Goal: Information Seeking & Learning: Learn about a topic

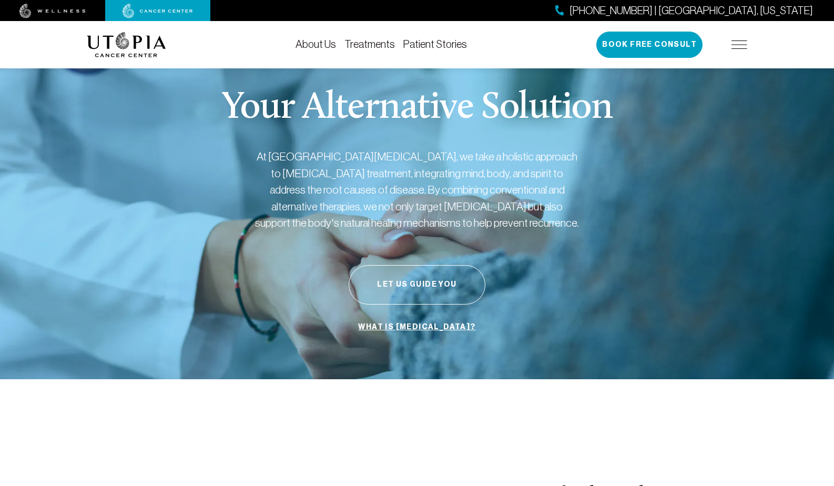
click at [738, 43] on img at bounding box center [740, 45] width 16 height 8
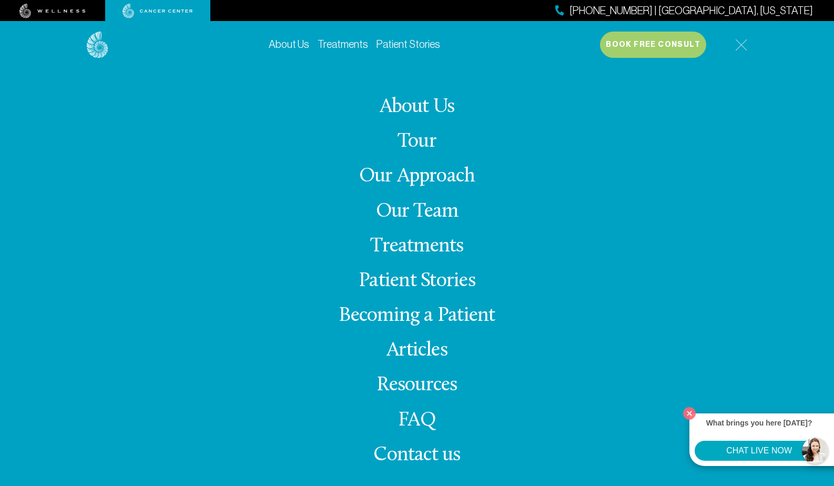
click at [411, 353] on link "Articles" at bounding box center [417, 350] width 61 height 21
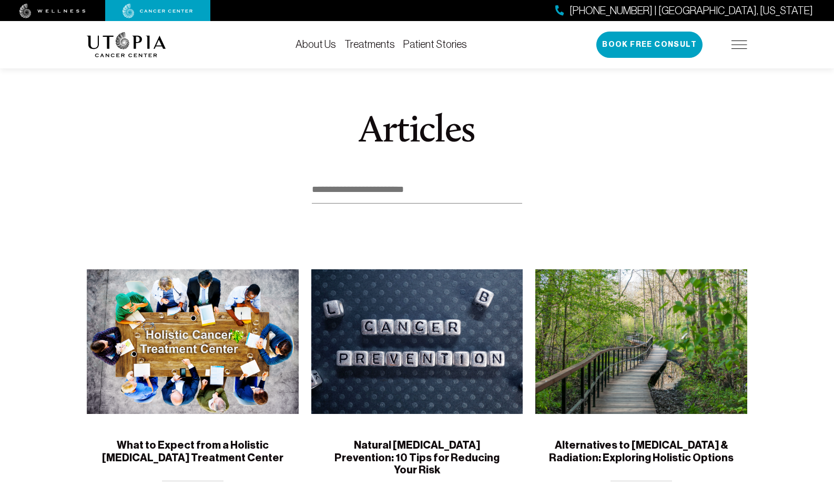
click at [196, 374] on img at bounding box center [193, 341] width 212 height 145
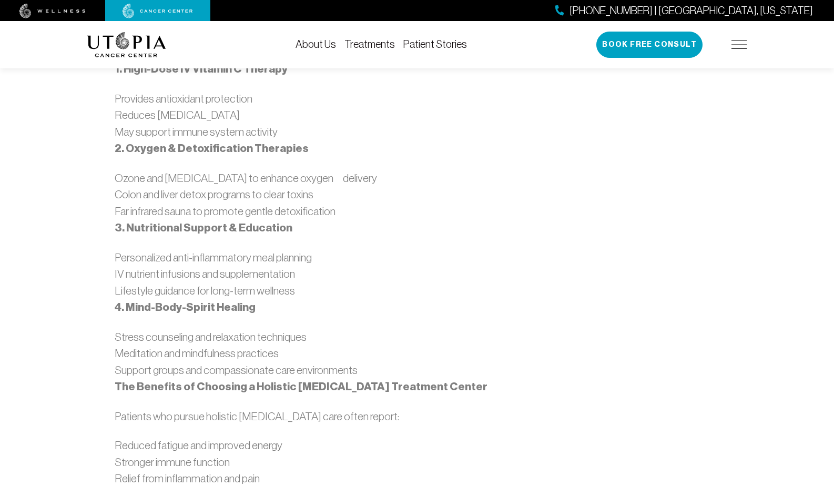
scroll to position [1049, 0]
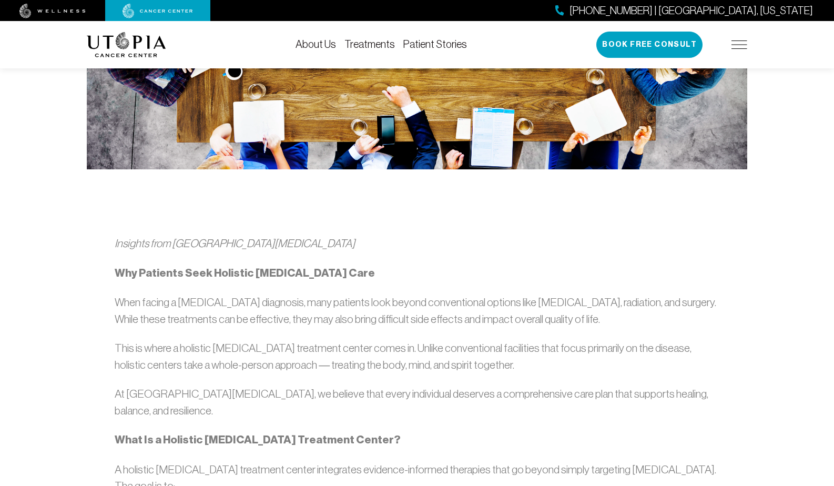
scroll to position [461, 0]
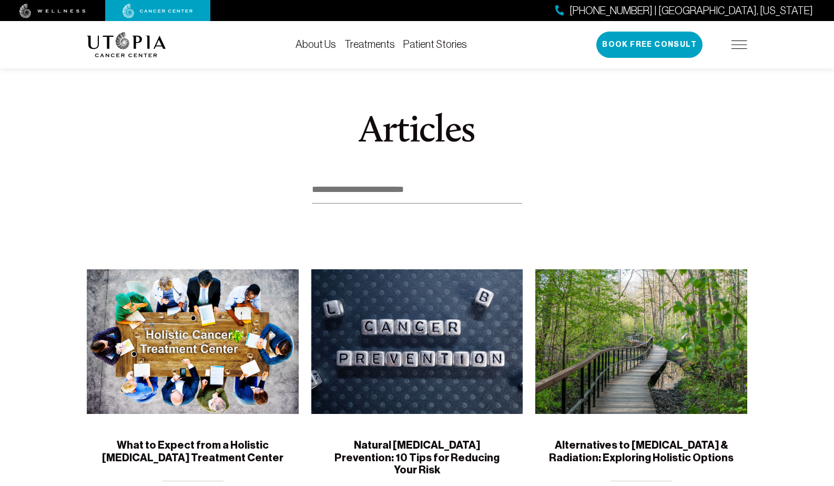
click at [408, 358] on img at bounding box center [417, 341] width 212 height 145
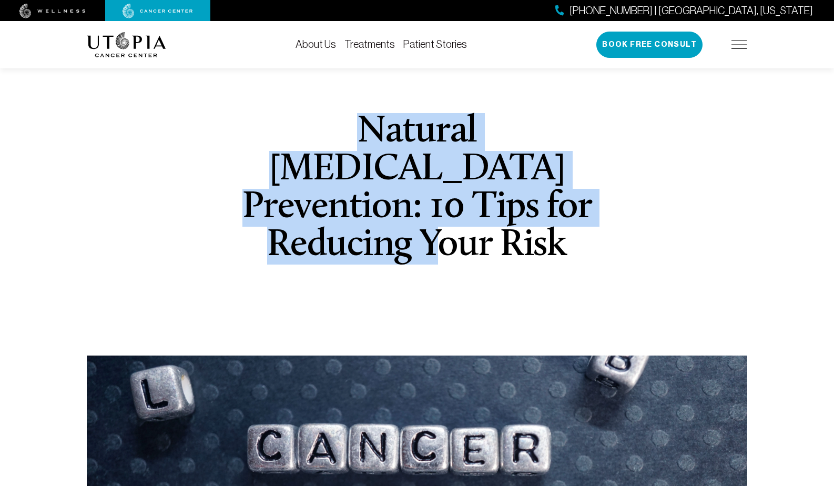
drag, startPoint x: 300, startPoint y: 126, endPoint x: 577, endPoint y: 200, distance: 285.9
click at [579, 202] on h1 "Natural [MEDICAL_DATA] Prevention: 10 Tips for Reducing Your Risk" at bounding box center [417, 189] width 419 height 152
copy h1 "Natural [MEDICAL_DATA] Prevention: 10 Tips for Reducing Your Risk"
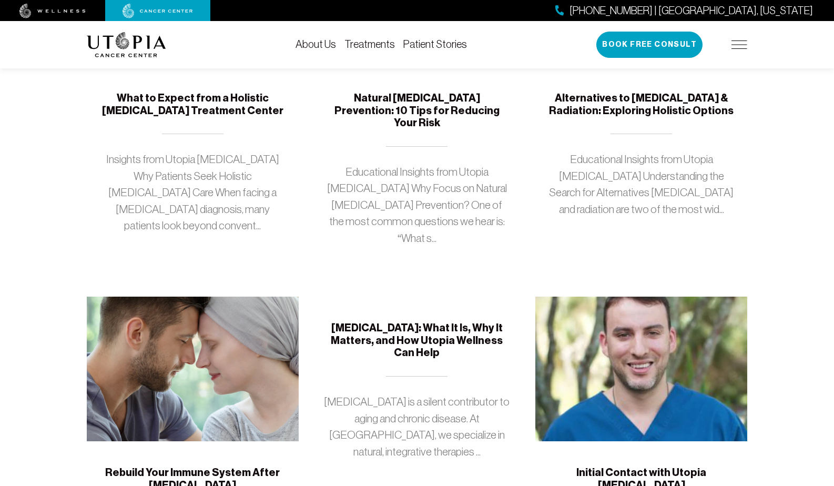
scroll to position [348, 0]
click at [205, 390] on img at bounding box center [193, 368] width 212 height 145
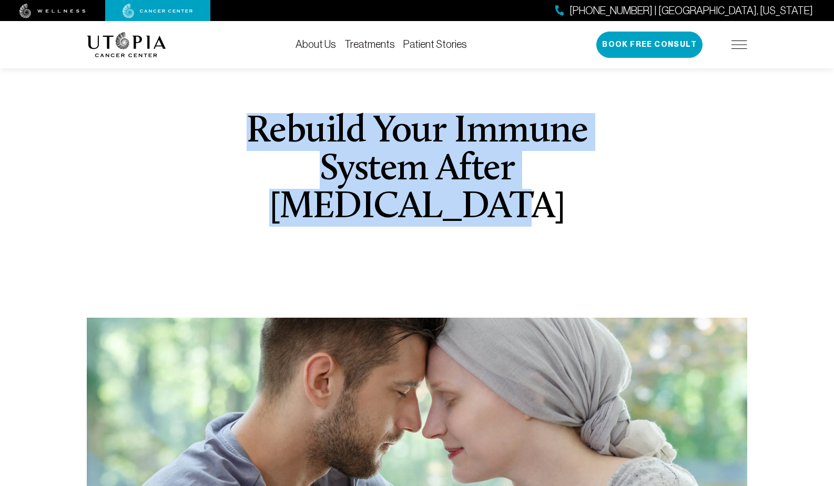
drag, startPoint x: 253, startPoint y: 128, endPoint x: 533, endPoint y: 215, distance: 293.4
click at [534, 215] on h1 "Rebuild Your Immune System After [MEDICAL_DATA]" at bounding box center [417, 170] width 419 height 114
copy h1 "Rebuild Your Immune System After [MEDICAL_DATA]"
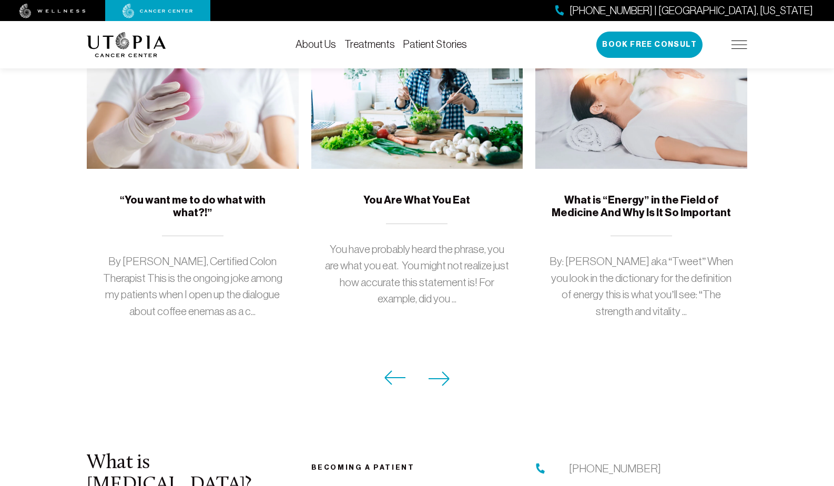
scroll to position [983, 0]
click at [446, 371] on icon at bounding box center [440, 378] width 22 height 15
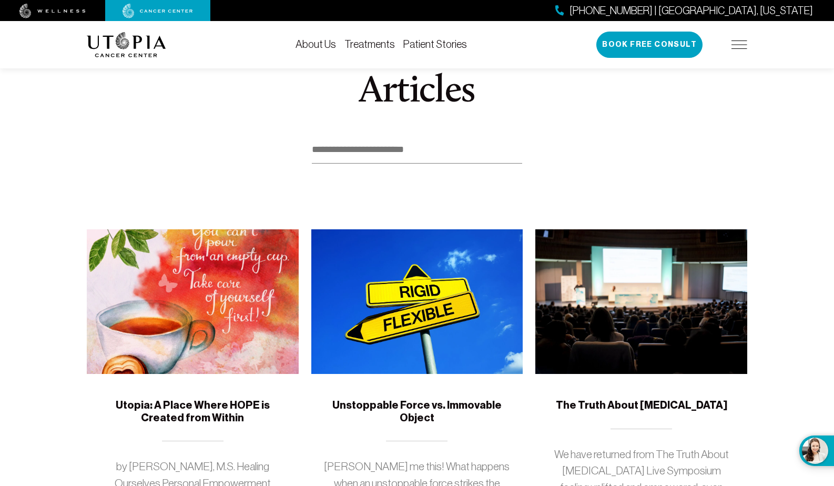
scroll to position [0, 0]
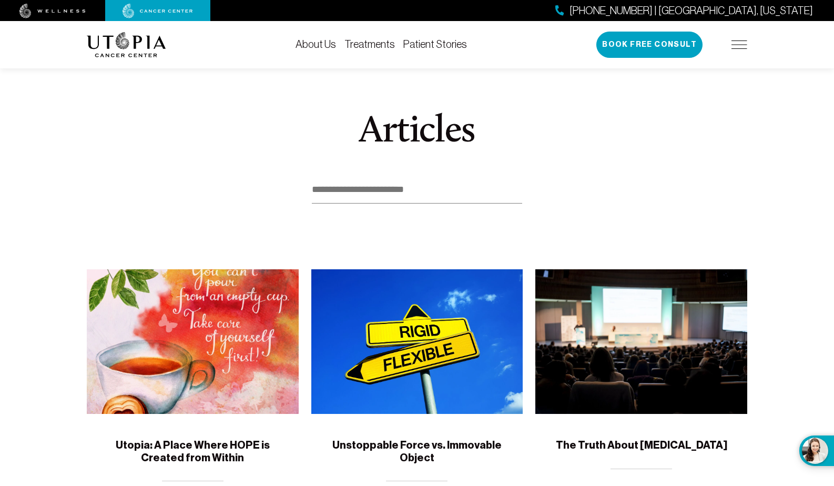
click at [742, 44] on img at bounding box center [740, 45] width 16 height 8
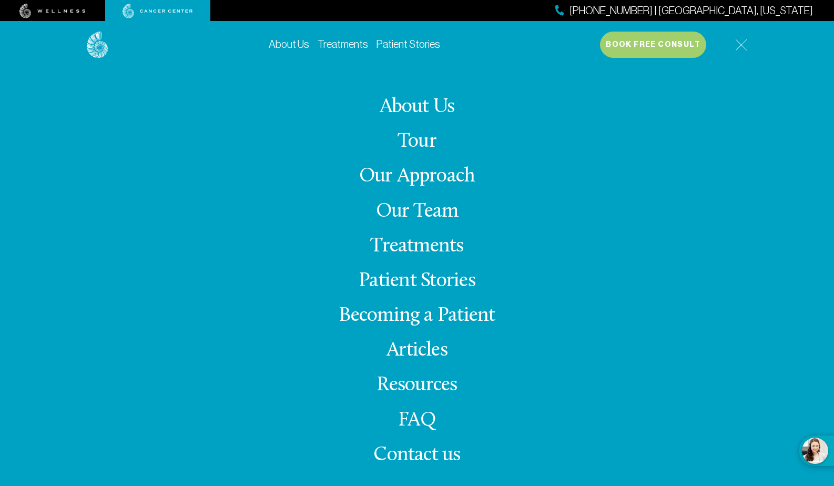
click at [390, 348] on link "Articles" at bounding box center [417, 350] width 61 height 21
click at [418, 352] on link "Articles" at bounding box center [417, 350] width 61 height 21
click at [742, 45] on img at bounding box center [742, 45] width 12 height 12
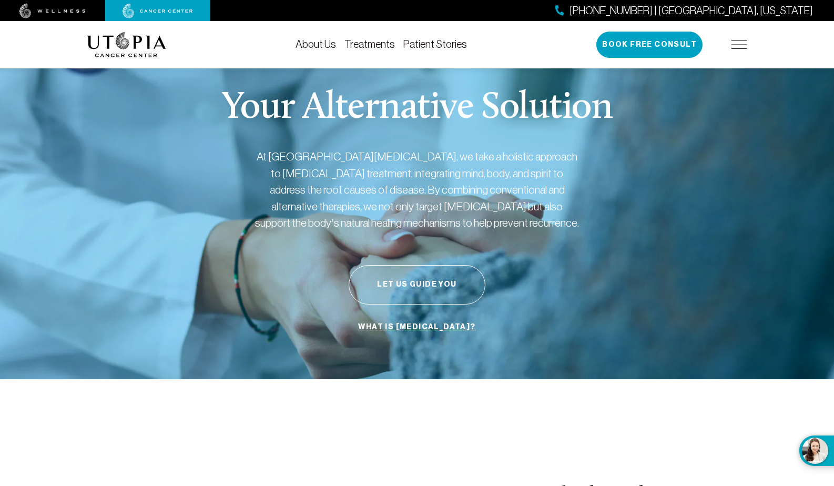
click at [737, 44] on img at bounding box center [740, 45] width 16 height 8
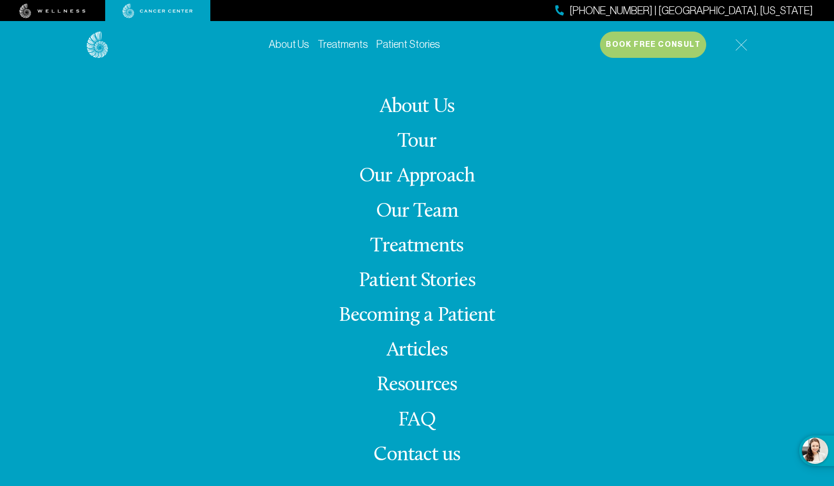
click at [400, 347] on link "Articles" at bounding box center [417, 350] width 61 height 21
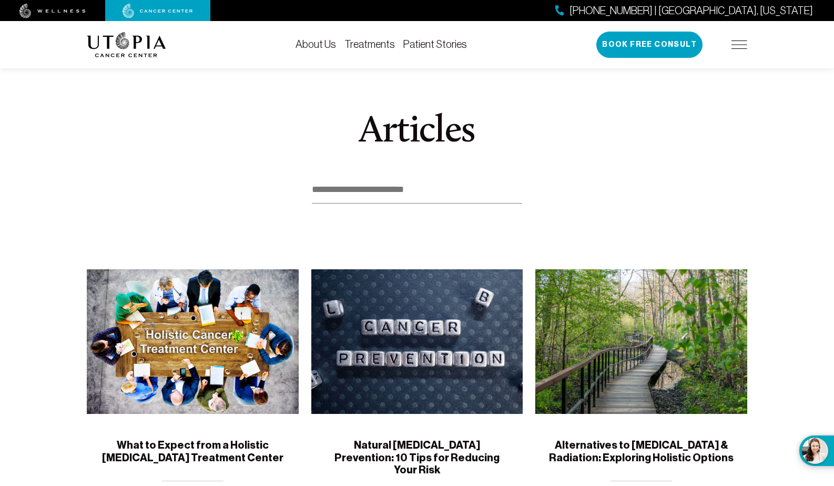
click at [179, 342] on img at bounding box center [193, 341] width 212 height 145
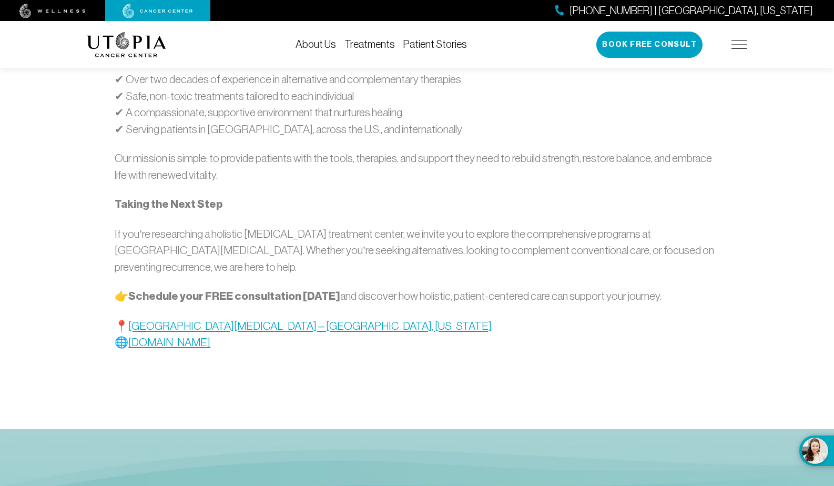
scroll to position [1587, 0]
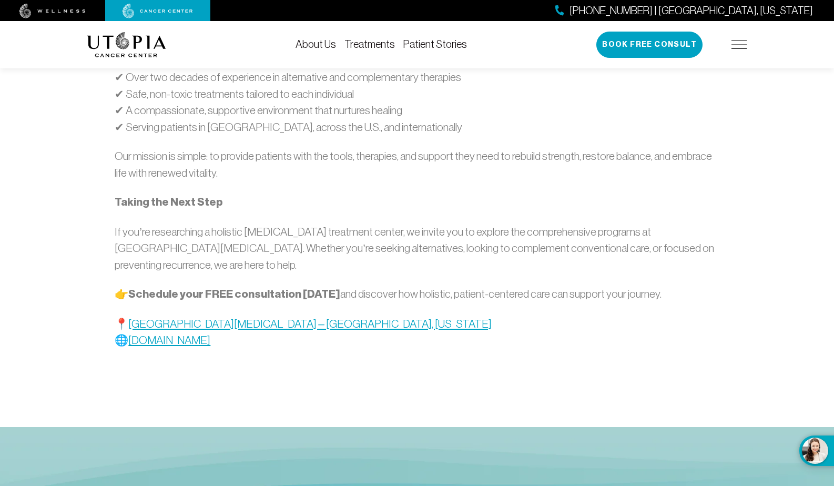
click at [64, 9] on img at bounding box center [52, 11] width 66 height 15
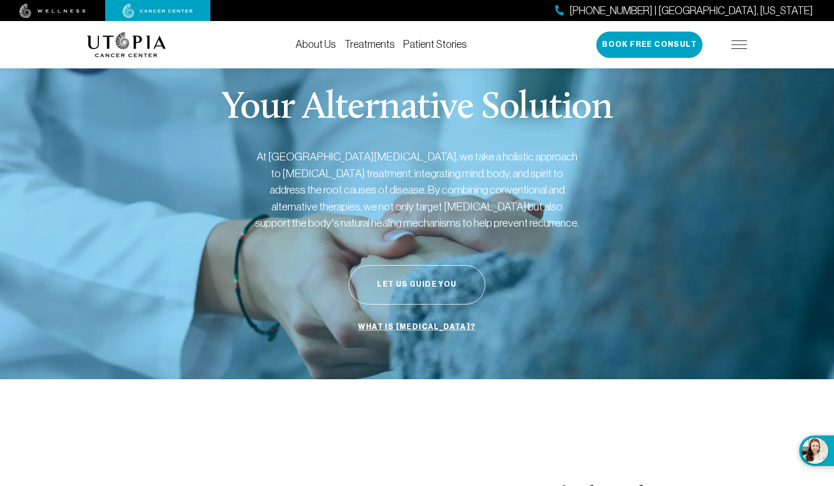
click at [386, 41] on link "Treatments" at bounding box center [370, 44] width 51 height 12
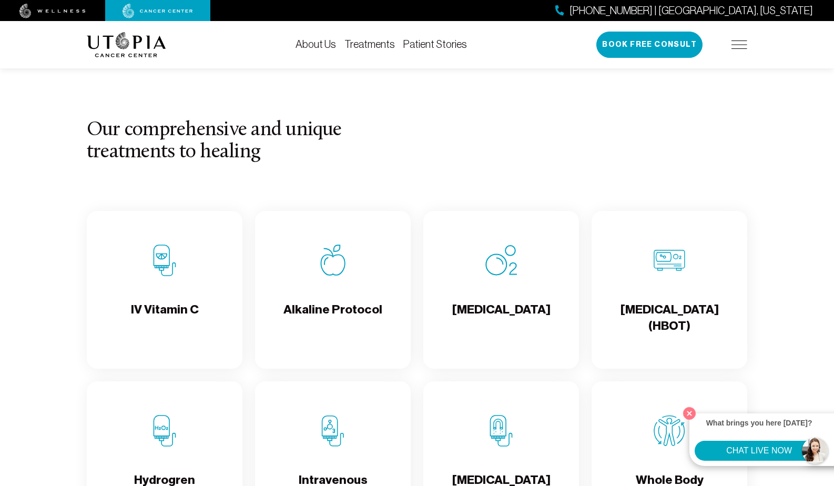
scroll to position [961, 0]
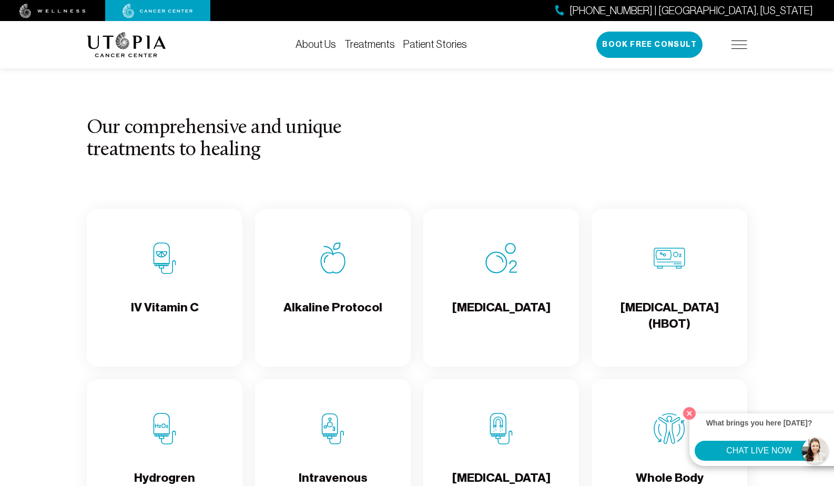
click at [660, 310] on h4 "Hyperbaric Oxygen Therapy (HBOT)" at bounding box center [669, 316] width 139 height 34
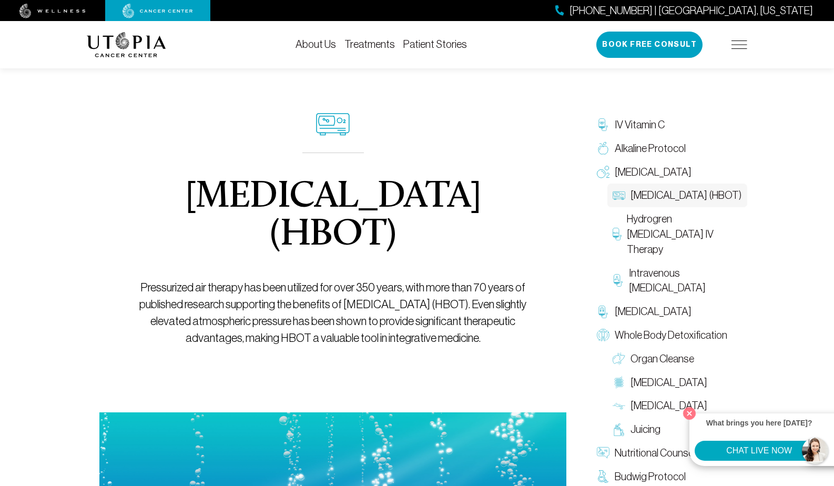
click at [363, 42] on link "Treatments" at bounding box center [370, 44] width 51 height 12
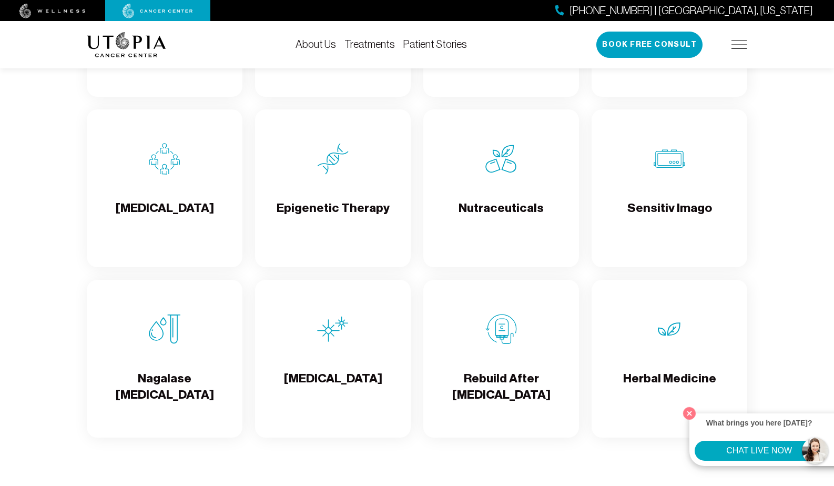
scroll to position [1744, 0]
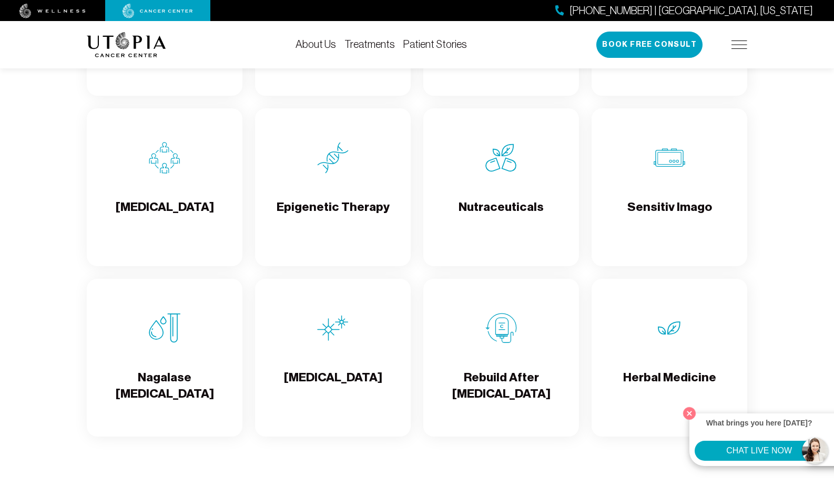
click at [329, 381] on h4 "Hyperthermia" at bounding box center [333, 386] width 98 height 34
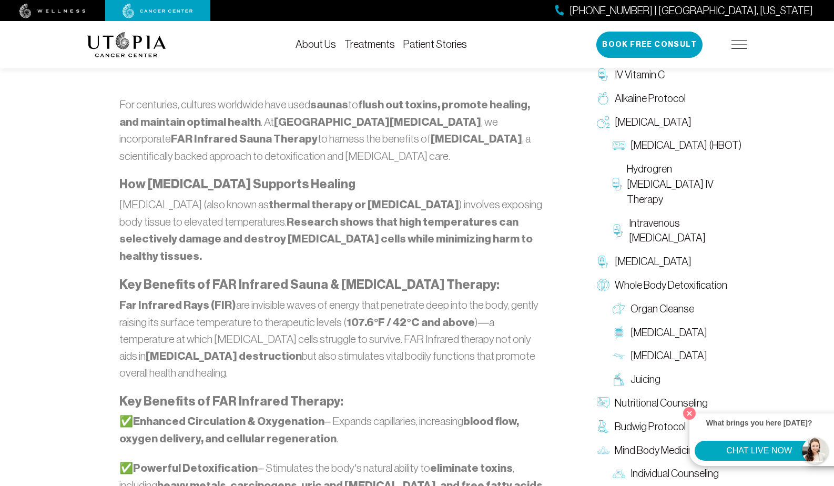
scroll to position [577, 0]
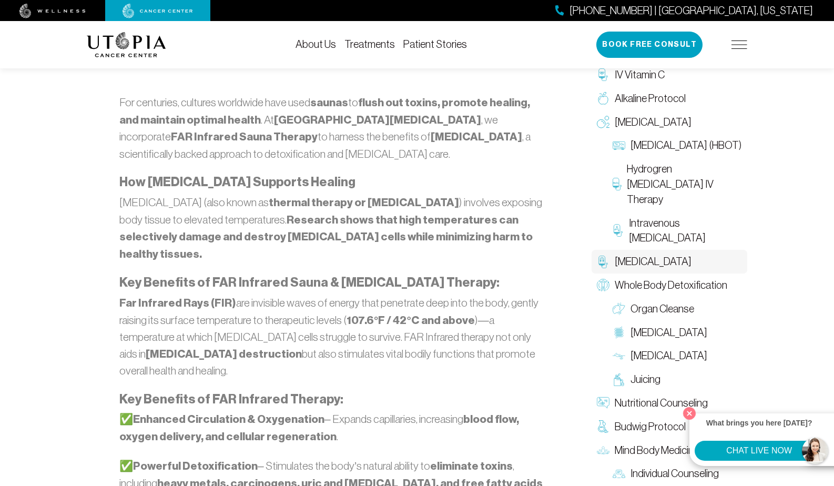
click at [639, 259] on span "[MEDICAL_DATA]" at bounding box center [653, 261] width 77 height 15
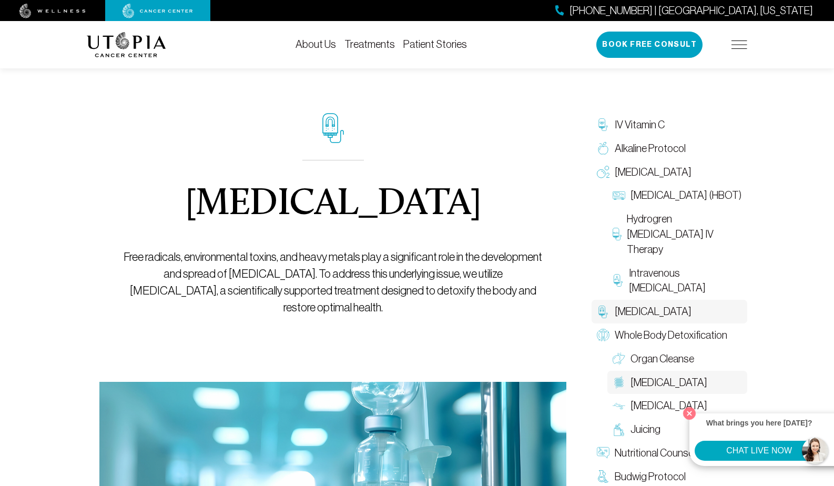
click at [663, 378] on span "Colon Therapy" at bounding box center [669, 382] width 77 height 15
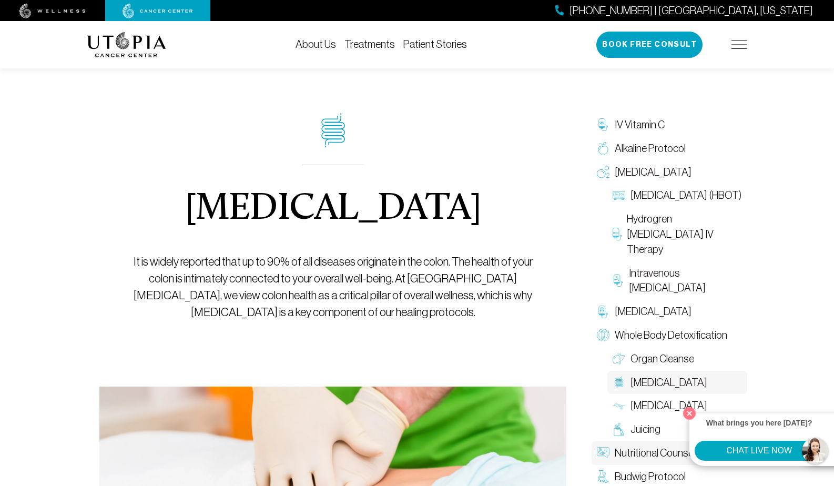
click at [645, 454] on span "Nutritional Counseling" at bounding box center [661, 453] width 93 height 15
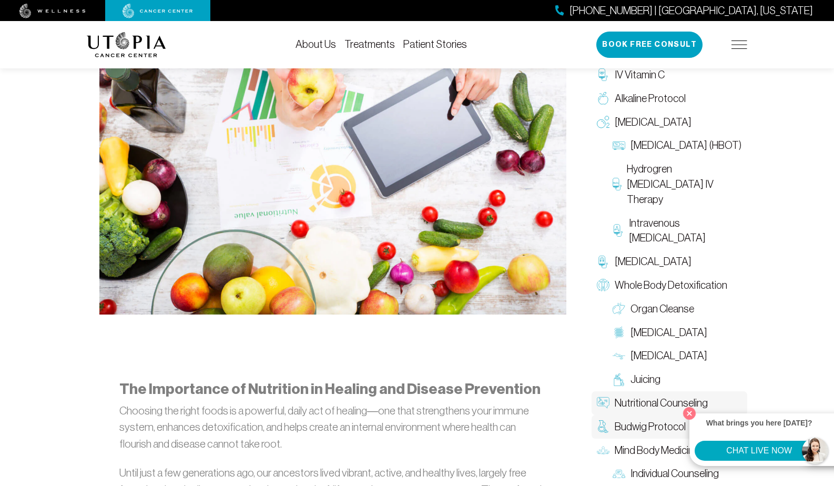
scroll to position [374, 0]
click at [638, 453] on span "Mind Body Medicine" at bounding box center [657, 450] width 84 height 15
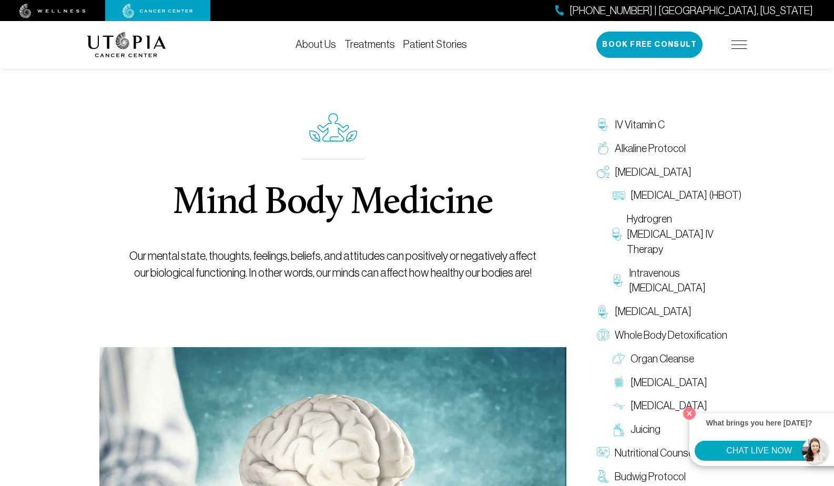
click at [739, 45] on img at bounding box center [740, 45] width 16 height 8
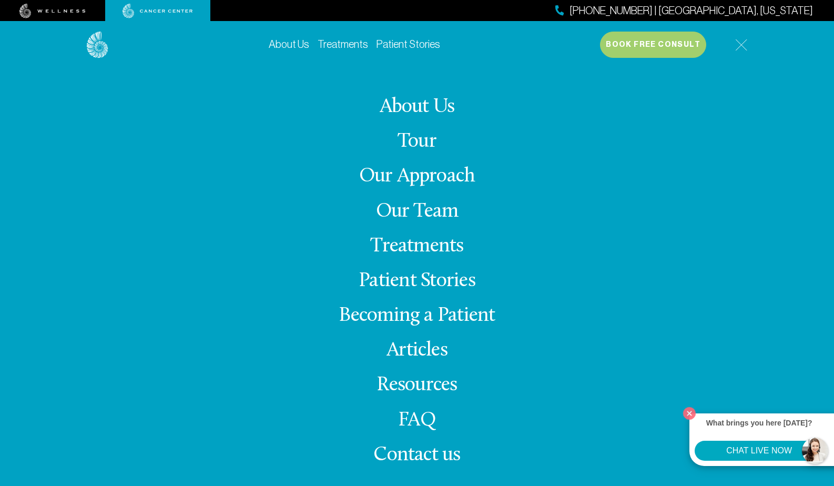
click at [416, 351] on link "Articles" at bounding box center [417, 350] width 61 height 21
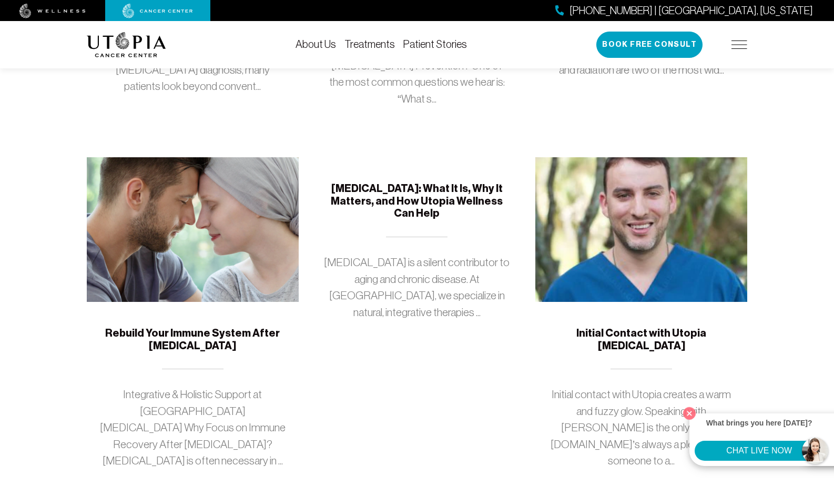
scroll to position [490, 0]
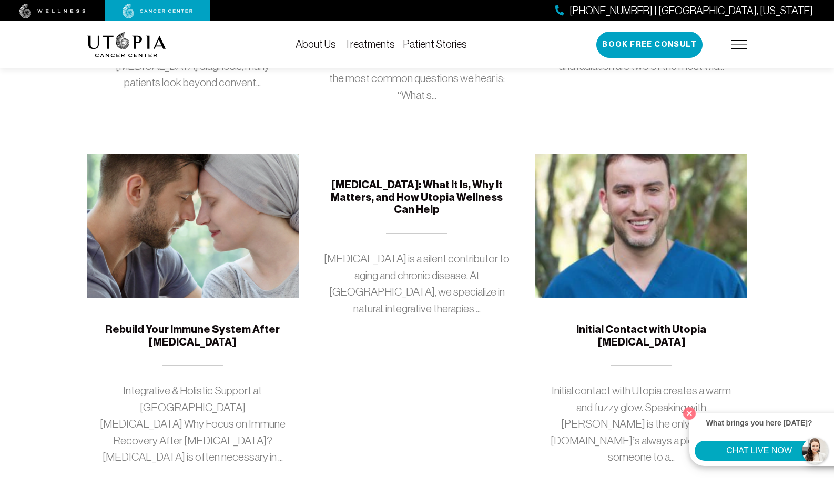
click at [414, 179] on h5 "[MEDICAL_DATA]: What It Is, Why It Matters, and How Utopia Wellness Can Help" at bounding box center [417, 197] width 187 height 37
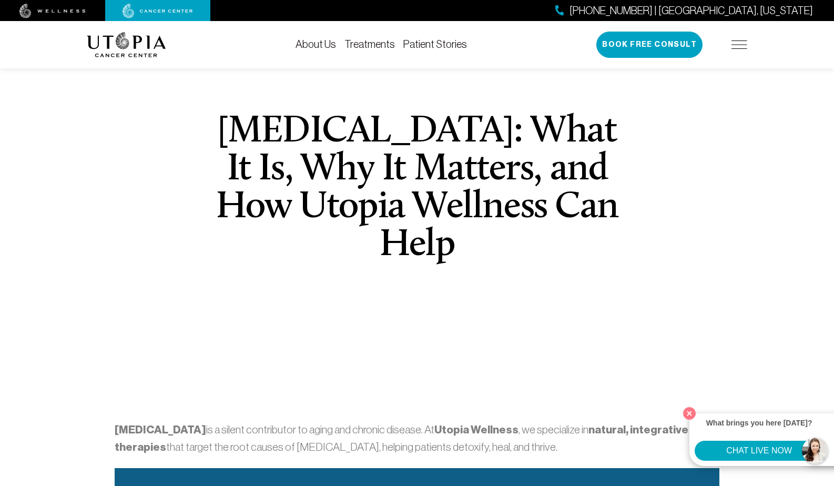
click at [64, 9] on img at bounding box center [52, 11] width 66 height 15
